Goal: Find specific page/section: Find specific page/section

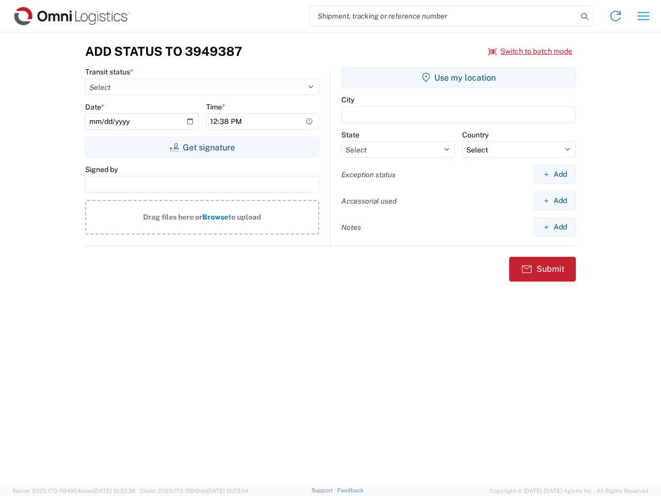
click at [444, 16] on input "search" at bounding box center [443, 16] width 267 height 20
click at [585, 17] on icon at bounding box center [584, 16] width 14 height 14
click at [616, 16] on icon at bounding box center [615, 16] width 17 height 17
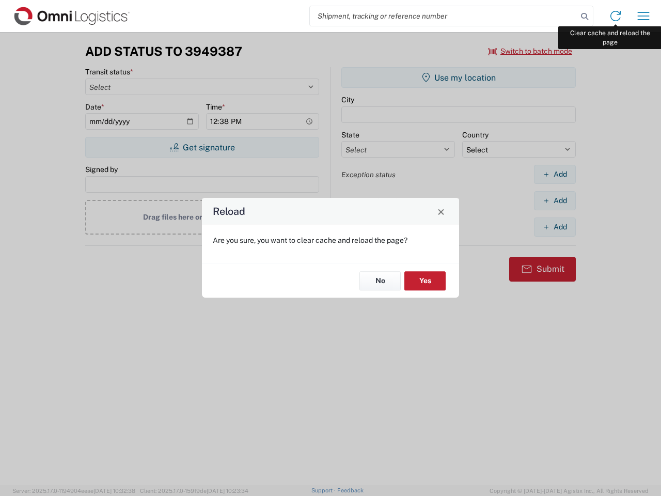
click at [643, 16] on div "Reload Are you sure, you want to clear cache and reload the page? No Yes" at bounding box center [330, 248] width 661 height 496
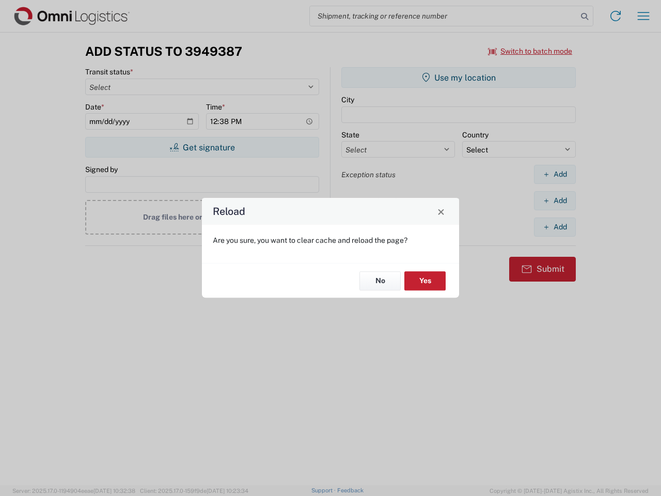
click at [530, 51] on div "Reload Are you sure, you want to clear cache and reload the page? No Yes" at bounding box center [330, 248] width 661 height 496
click at [202, 147] on div "Reload Are you sure, you want to clear cache and reload the page? No Yes" at bounding box center [330, 248] width 661 height 496
click at [459, 77] on div "Reload Are you sure, you want to clear cache and reload the page? No Yes" at bounding box center [330, 248] width 661 height 496
click at [555, 174] on div "Reload Are you sure, you want to clear cache and reload the page? No Yes" at bounding box center [330, 248] width 661 height 496
click at [555, 200] on div "Reload Are you sure, you want to clear cache and reload the page? No Yes" at bounding box center [330, 248] width 661 height 496
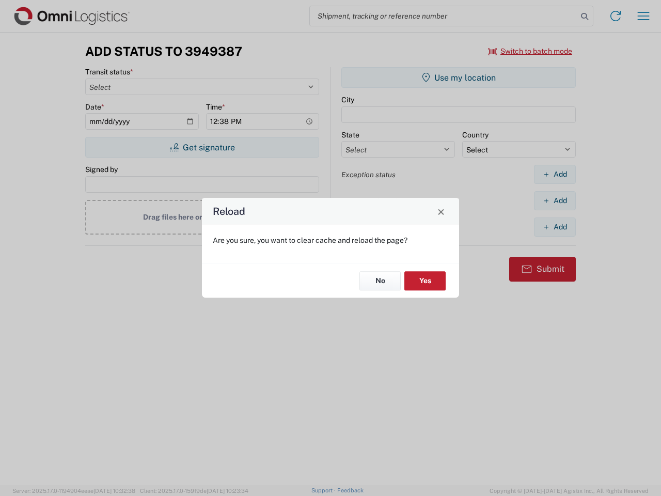
click at [555, 227] on div "Reload Are you sure, you want to clear cache and reload the page? No Yes" at bounding box center [330, 248] width 661 height 496
